Goal: Transaction & Acquisition: Obtain resource

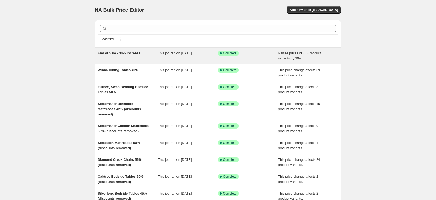
click at [119, 54] on span "End of Sale - 30% Increase" at bounding box center [119, 53] width 43 height 4
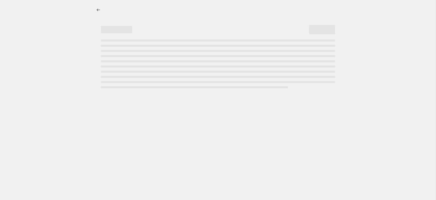
select select "percentage"
select select "no_change"
select select "product_status"
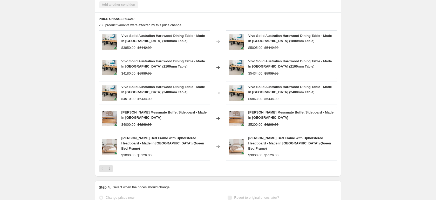
scroll to position [387, 0]
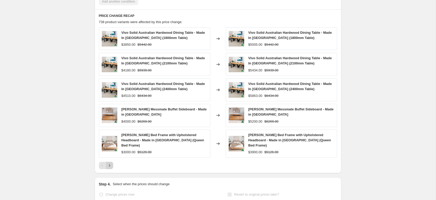
click at [110, 163] on icon "Next" at bounding box center [109, 165] width 5 height 5
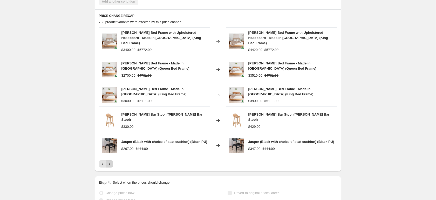
click at [110, 161] on icon "Next" at bounding box center [109, 163] width 5 height 5
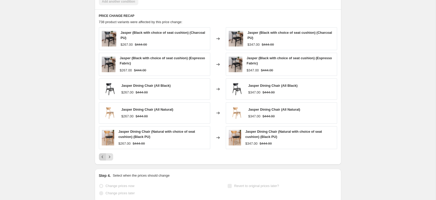
click at [103, 157] on icon "Previous" at bounding box center [102, 156] width 5 height 5
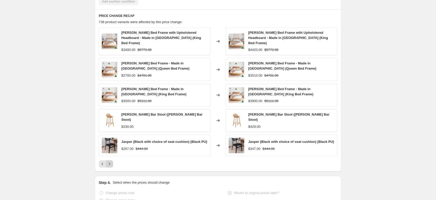
click at [111, 161] on icon "Next" at bounding box center [109, 163] width 5 height 5
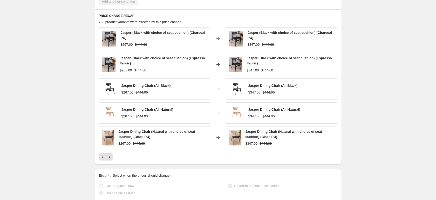
click at [111, 156] on icon "Next" at bounding box center [109, 156] width 5 height 5
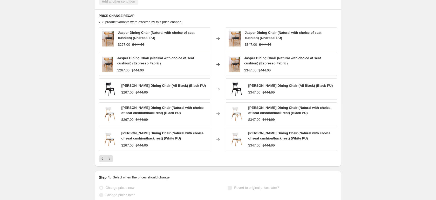
click at [111, 156] on icon "Next" at bounding box center [109, 158] width 5 height 5
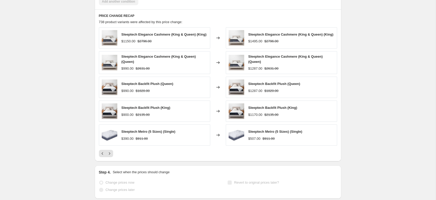
click at [111, 156] on icon "Next" at bounding box center [109, 153] width 5 height 5
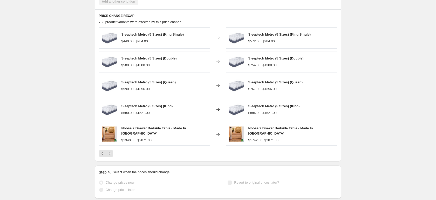
click at [111, 157] on div "PRICE CHANGE RECAP 738 product variants were affected by this price change: Sle…" at bounding box center [218, 85] width 247 height 152
click at [110, 154] on icon "Next" at bounding box center [109, 153] width 5 height 5
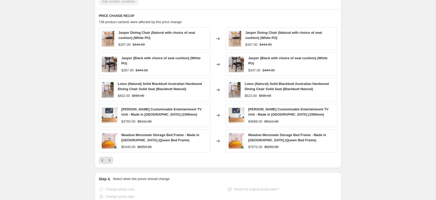
click at [110, 151] on div "Meadow Messmate Storage Bed Frame - Made in [GEOGRAPHIC_DATA] (Queen Bed Frame)…" at bounding box center [154, 141] width 111 height 23
click at [109, 159] on icon "Next" at bounding box center [109, 160] width 5 height 5
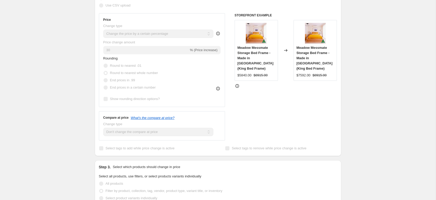
scroll to position [0, 0]
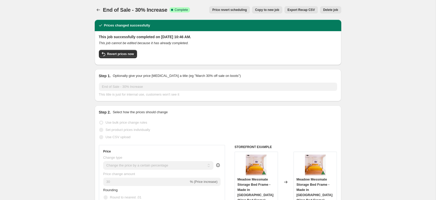
click at [298, 10] on span "Export Recap CSV" at bounding box center [301, 10] width 27 height 4
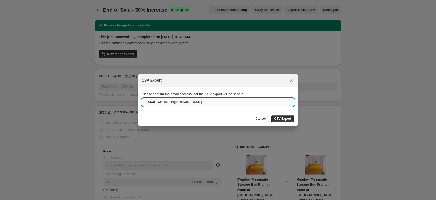
click at [214, 102] on input "[EMAIL_ADDRESS][DOMAIN_NAME]" at bounding box center [218, 102] width 153 height 8
click at [152, 103] on input "[EMAIL_ADDRESS][DOMAIN_NAME]" at bounding box center [218, 102] width 153 height 8
type input "[PERSON_NAME][EMAIL_ADDRESS][DOMAIN_NAME]"
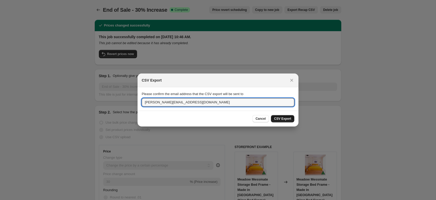
click at [278, 115] on div "Cancel CSV Export" at bounding box center [218, 119] width 161 height 16
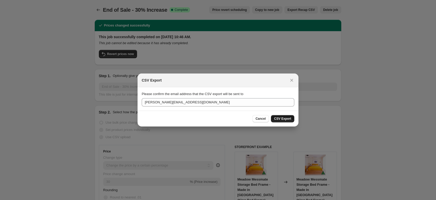
click at [279, 119] on span "CSV Export" at bounding box center [282, 119] width 17 height 4
